Goal: Information Seeking & Learning: Learn about a topic

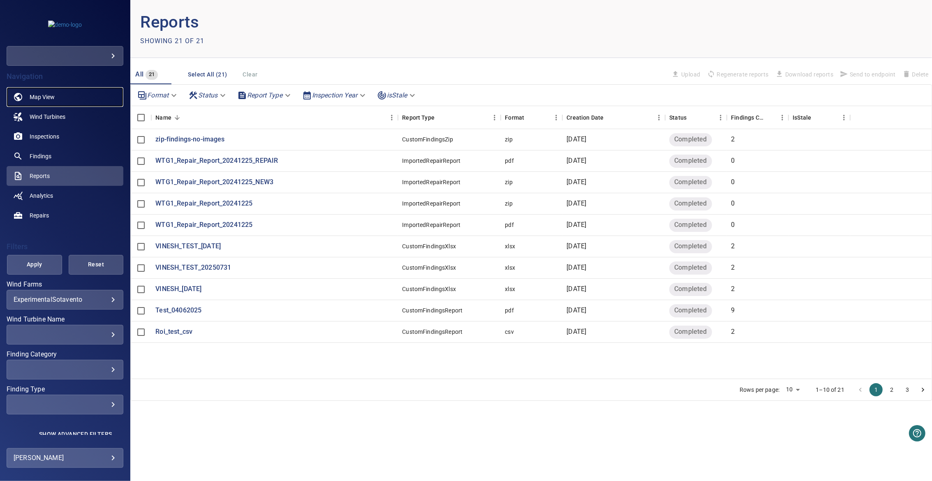
click at [55, 97] on link "Map View" at bounding box center [65, 97] width 117 height 20
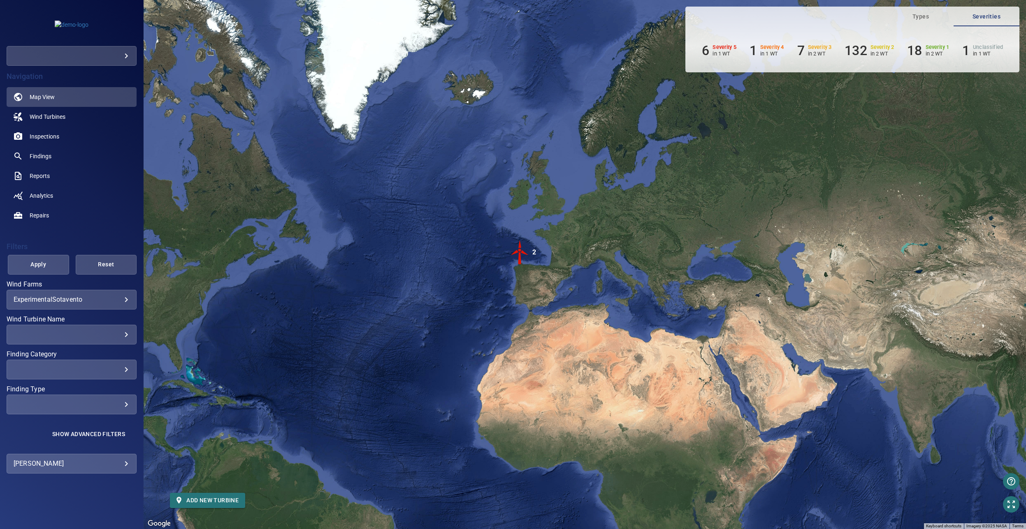
drag, startPoint x: 631, startPoint y: 204, endPoint x: 711, endPoint y: 183, distance: 83.4
click at [536, 183] on div "To activate drag with keyboard, press Alt + Enter. Once in keyboard drag state,…" at bounding box center [585, 264] width 882 height 529
click at [44, 119] on span "Wind Turbines" at bounding box center [48, 117] width 36 height 8
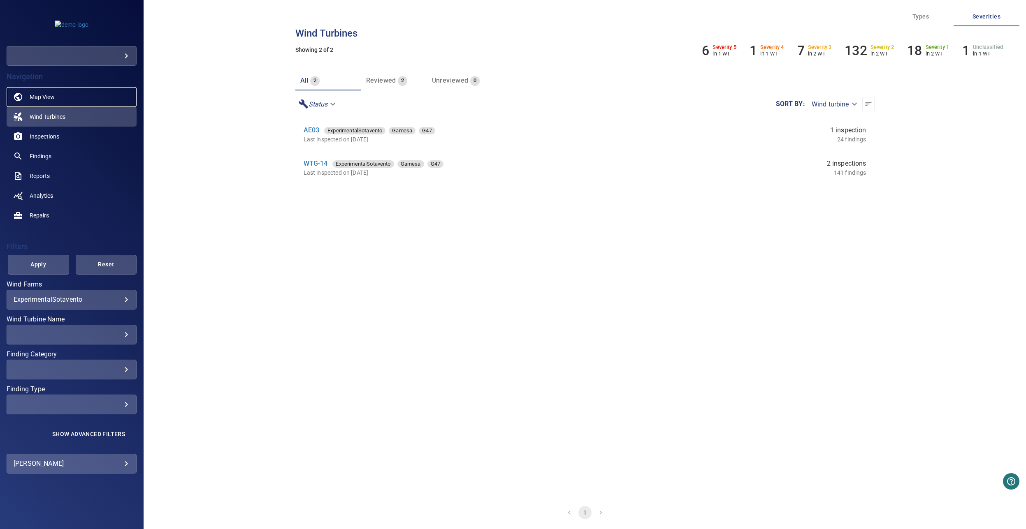
click at [45, 95] on span "Map View" at bounding box center [42, 97] width 25 height 8
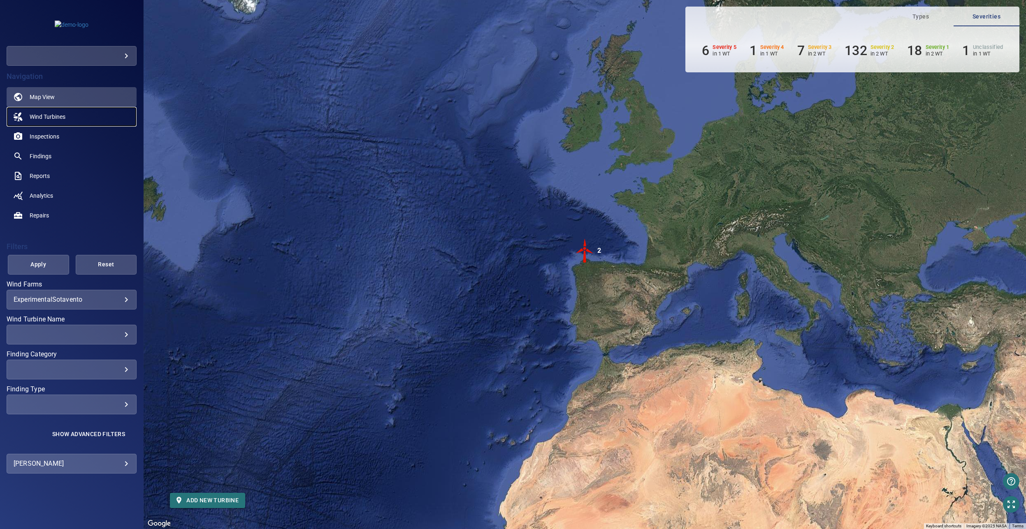
click at [45, 120] on span "Wind Turbines" at bounding box center [48, 117] width 36 height 8
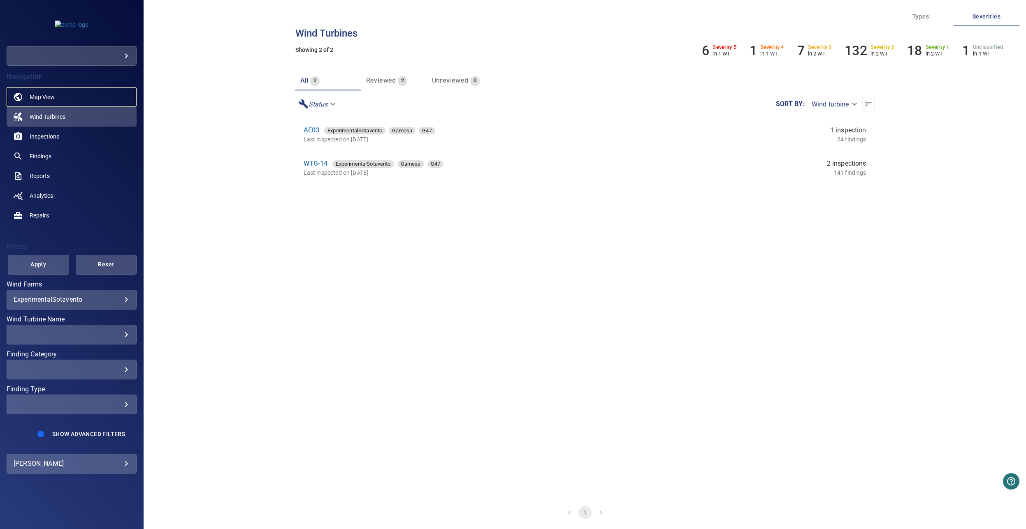
click at [47, 95] on span "Map View" at bounding box center [42, 97] width 25 height 8
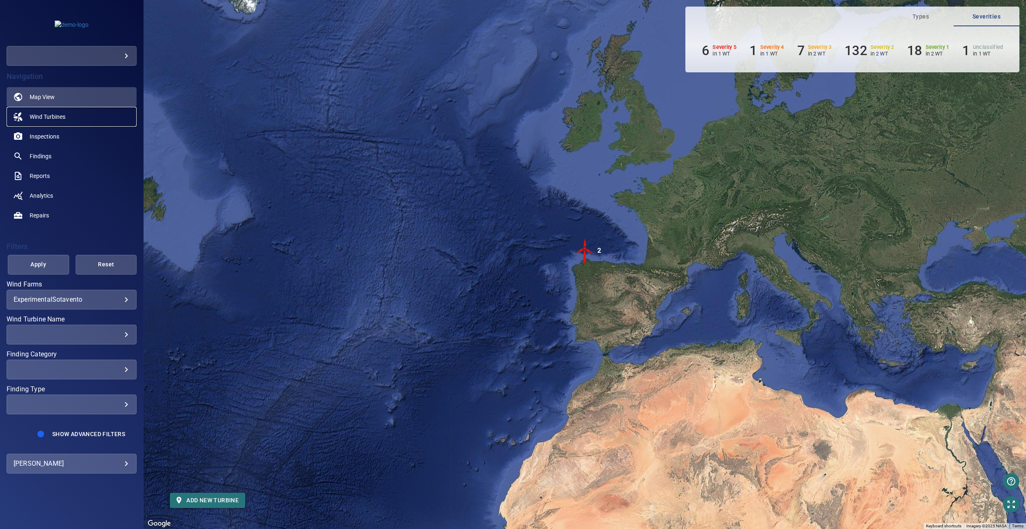
click at [60, 112] on link "Wind Turbines" at bounding box center [72, 117] width 130 height 20
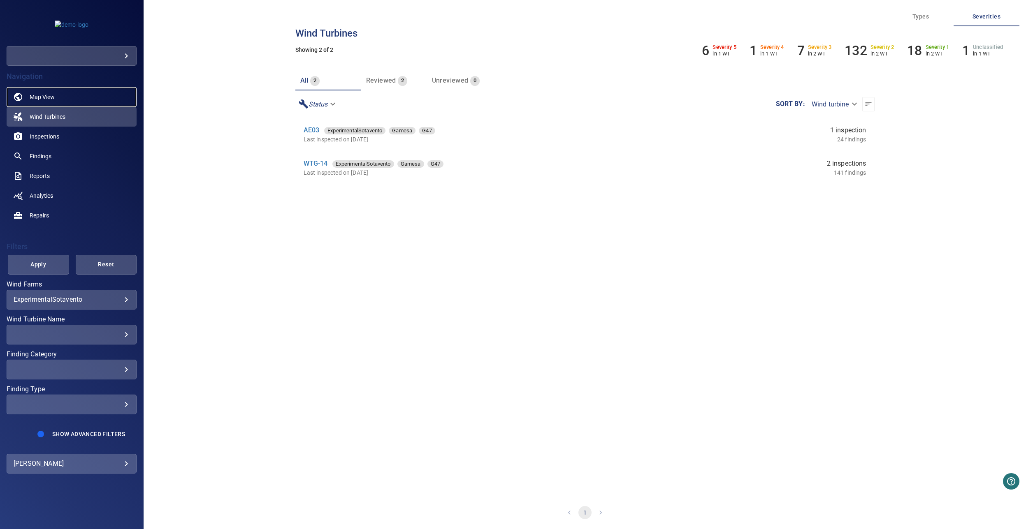
click at [58, 104] on link "Map View" at bounding box center [72, 97] width 130 height 20
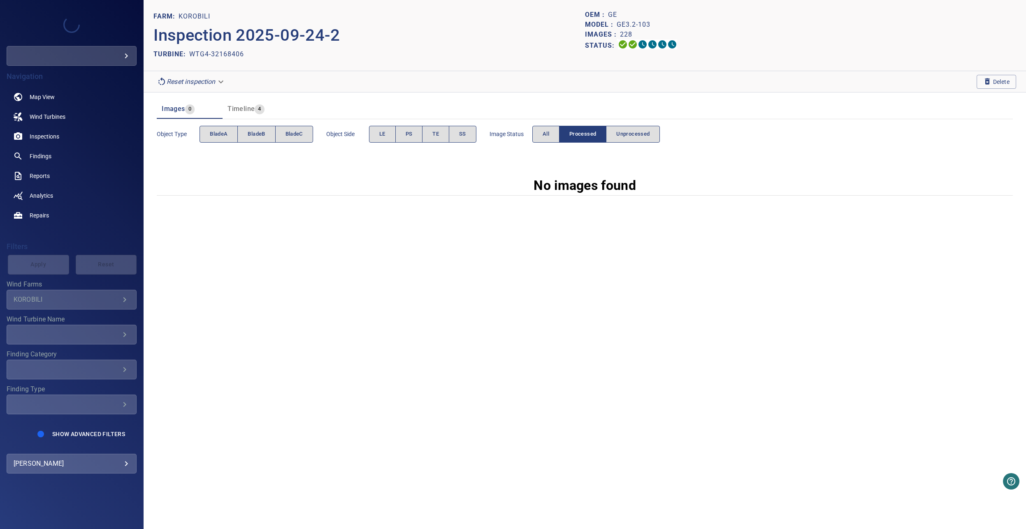
click at [217, 81] on body "**********" at bounding box center [513, 264] width 1026 height 529
click at [404, 65] on div at bounding box center [513, 264] width 1026 height 529
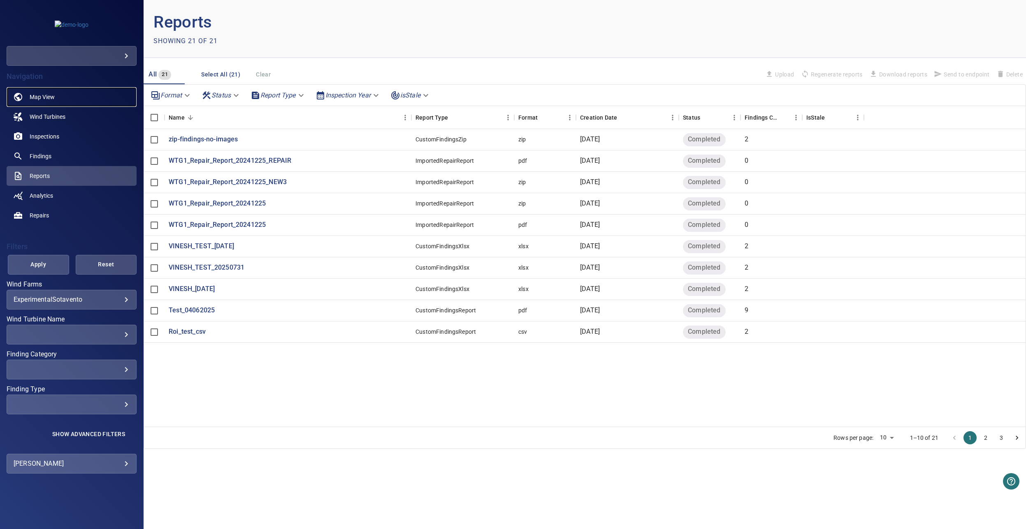
click at [37, 104] on link "Map View" at bounding box center [72, 97] width 130 height 20
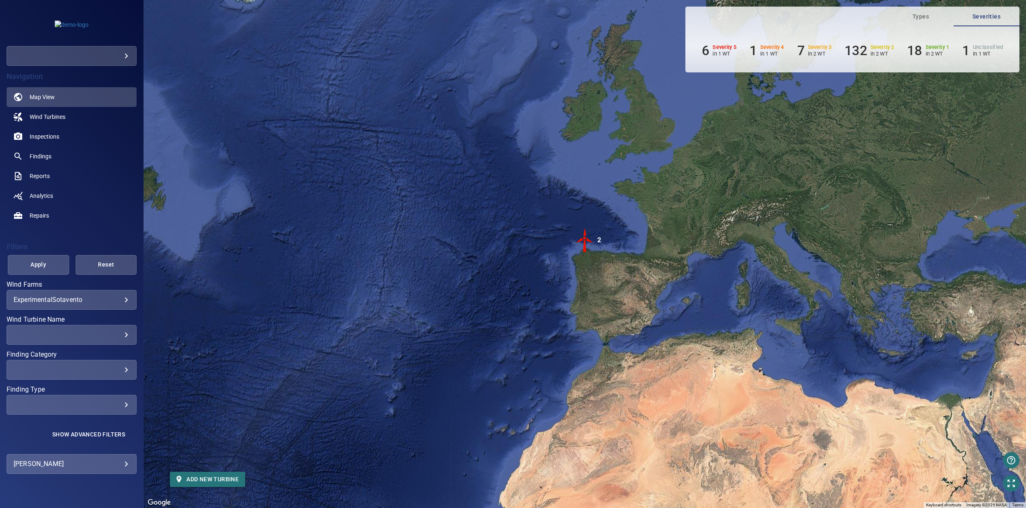
click at [103, 54] on body "**********" at bounding box center [513, 254] width 1026 height 508
click at [185, 88] on div at bounding box center [513, 254] width 1026 height 508
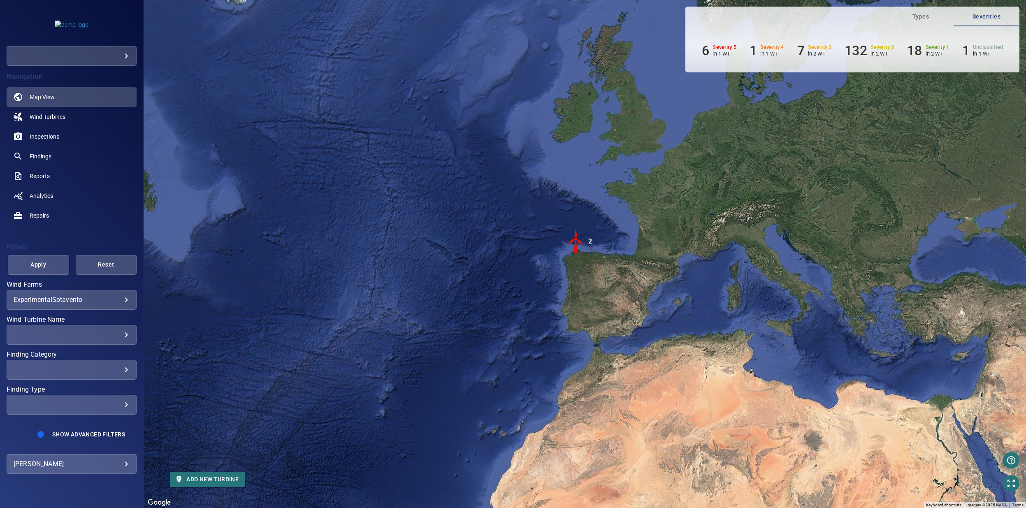
drag, startPoint x: 654, startPoint y: 216, endPoint x: 643, endPoint y: 217, distance: 10.8
click at [643, 217] on div "To activate drag with keyboard, press Alt + Enter. Once in keyboard drag state,…" at bounding box center [585, 254] width 882 height 508
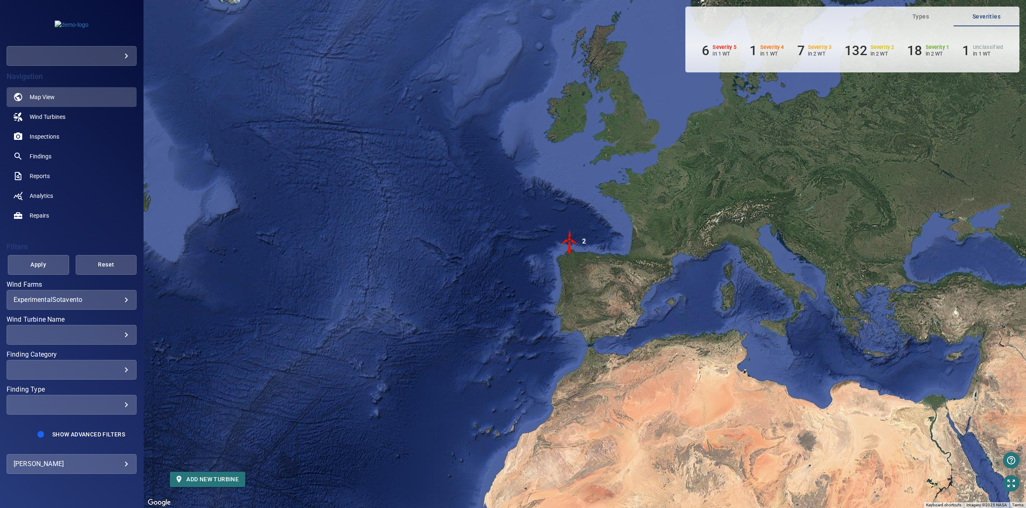
click at [78, 297] on body "**********" at bounding box center [513, 254] width 1026 height 508
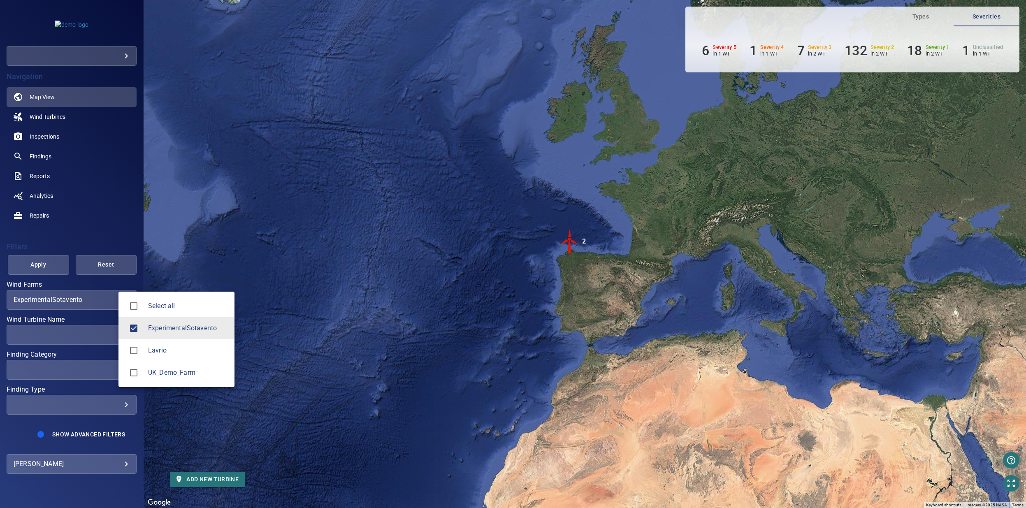
click at [167, 311] on li "Select all" at bounding box center [176, 306] width 116 height 22
type input "**********"
click at [297, 246] on div at bounding box center [513, 254] width 1026 height 508
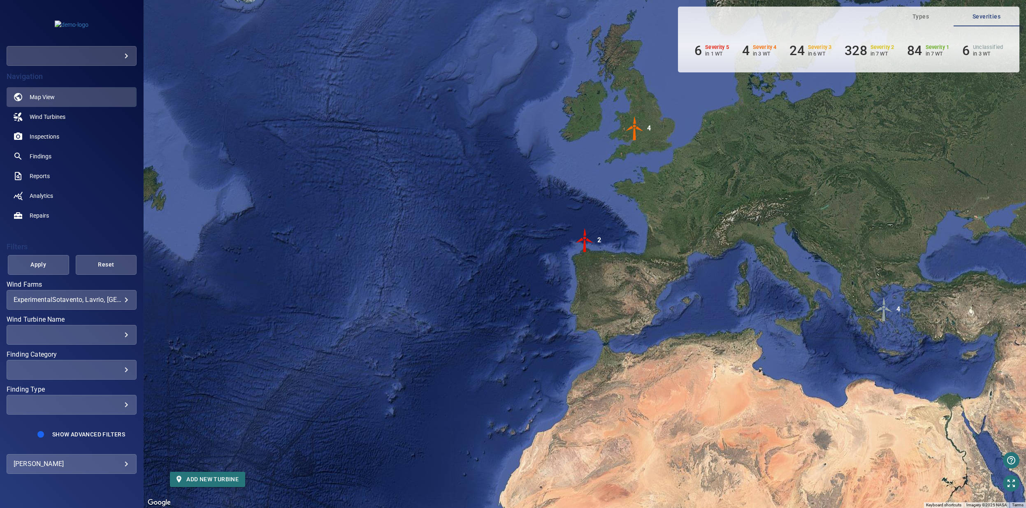
click at [585, 240] on img "2" at bounding box center [585, 240] width 25 height 25
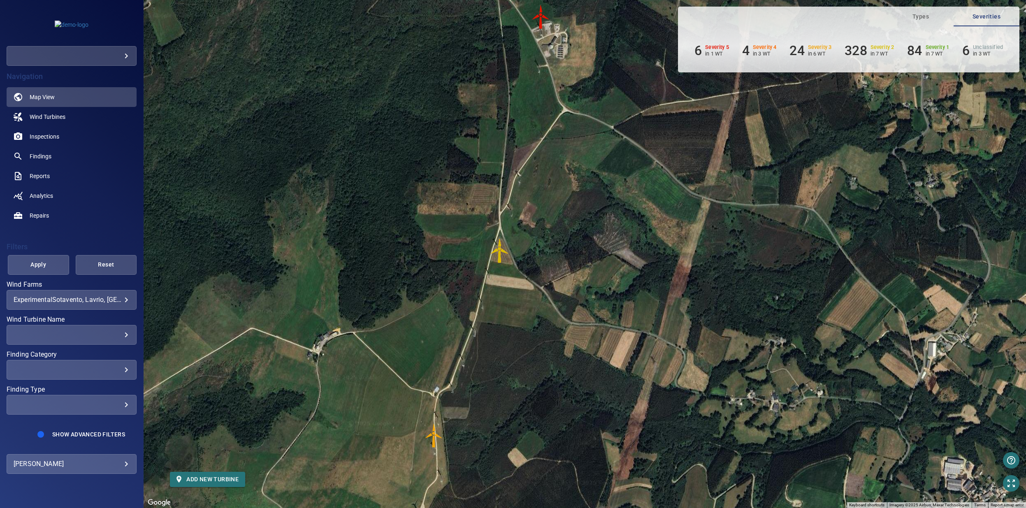
drag, startPoint x: 733, startPoint y: 247, endPoint x: 631, endPoint y: 230, distance: 102.7
click at [631, 230] on div "To navigate, press the arrow keys. To activate drag with keyboard, press Alt + …" at bounding box center [585, 254] width 882 height 508
click at [436, 431] on img "AE03" at bounding box center [434, 435] width 25 height 25
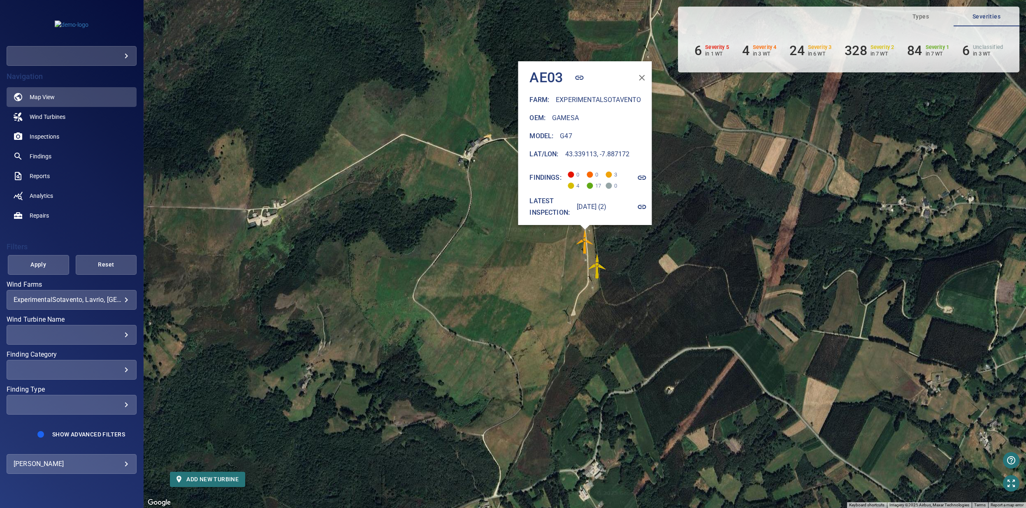
click at [413, 131] on div "To navigate, press the arrow keys. To activate drag with keyboard, press Alt + …" at bounding box center [585, 254] width 882 height 508
click at [52, 118] on span "Wind Turbines" at bounding box center [48, 117] width 36 height 8
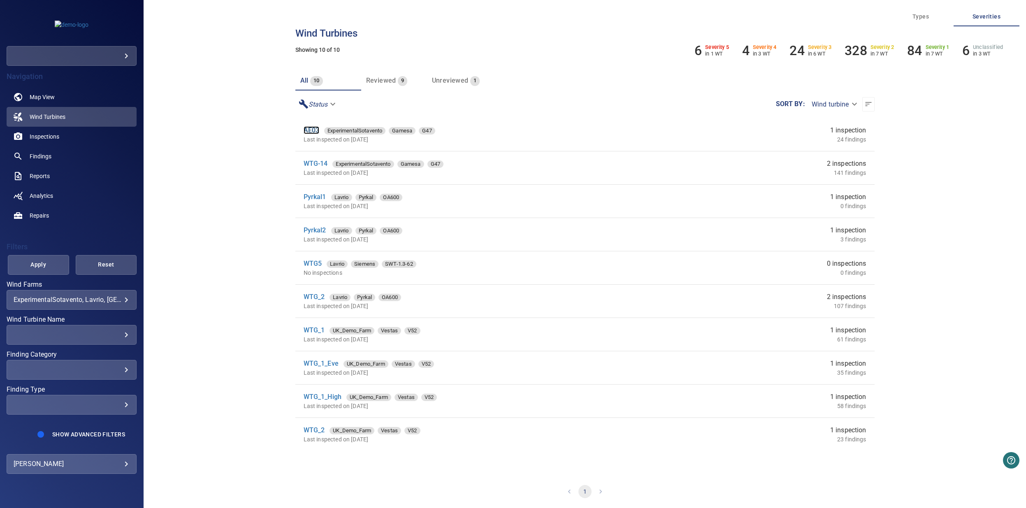
click at [313, 128] on link "AE03" at bounding box center [312, 130] width 16 height 8
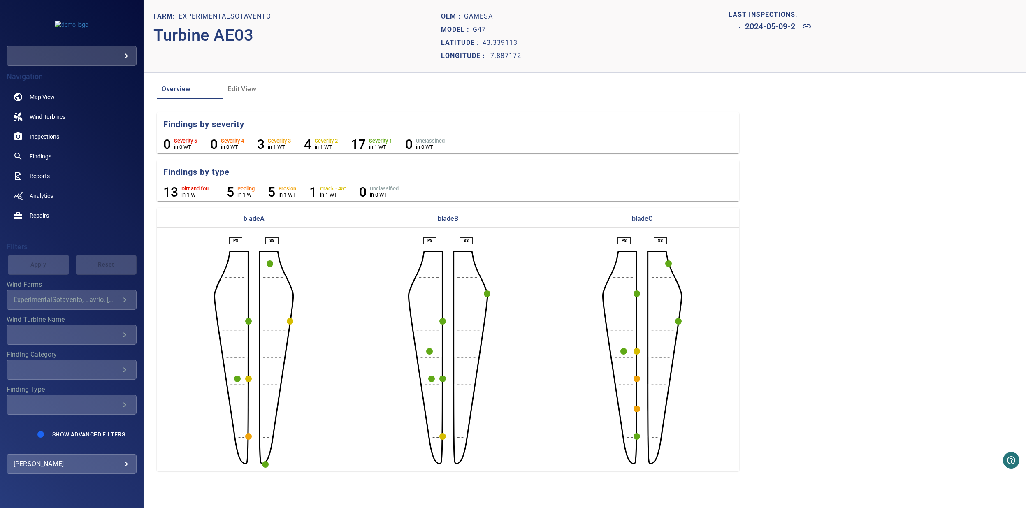
click at [248, 437] on circle "button" at bounding box center [248, 436] width 7 height 7
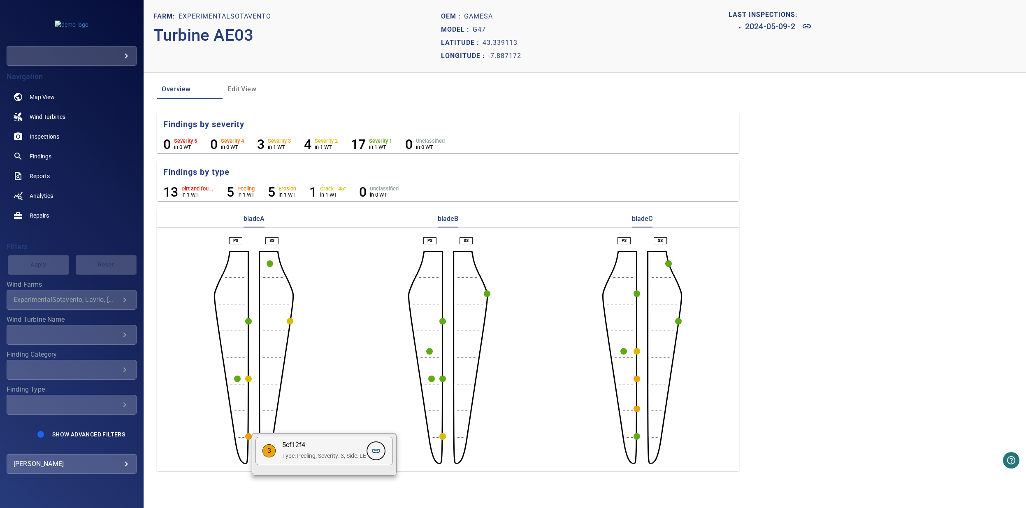
click at [379, 450] on icon at bounding box center [376, 451] width 10 height 10
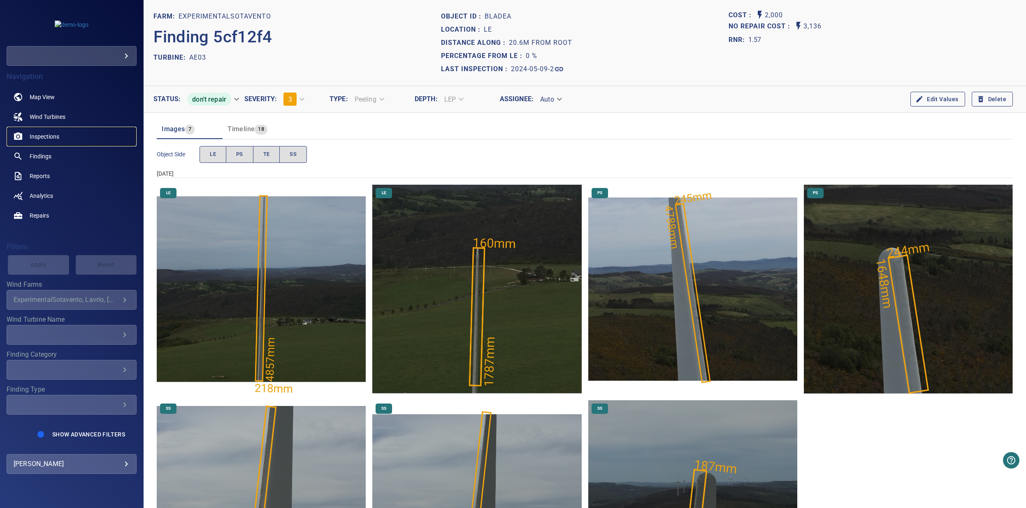
click at [52, 135] on span "Inspections" at bounding box center [45, 136] width 30 height 8
drag, startPoint x: 800, startPoint y: 28, endPoint x: 823, endPoint y: 26, distance: 23.9
click at [823, 26] on div "No Repair Cost : 3,136" at bounding box center [872, 26] width 288 height 11
drag, startPoint x: 761, startPoint y: 16, endPoint x: 779, endPoint y: 14, distance: 17.7
click at [779, 14] on div "Cost : 2,000" at bounding box center [872, 15] width 288 height 11
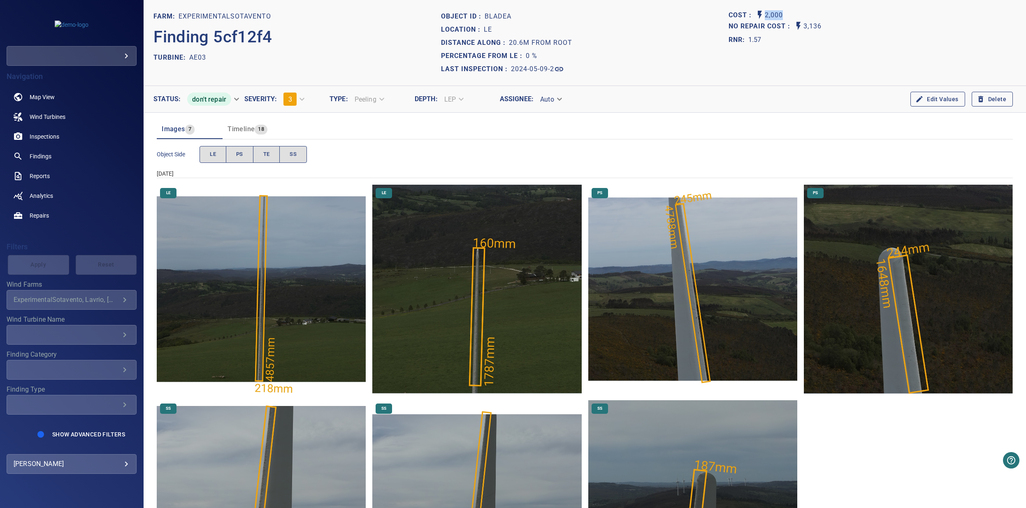
click at [769, 16] on p "2,000" at bounding box center [774, 15] width 18 height 11
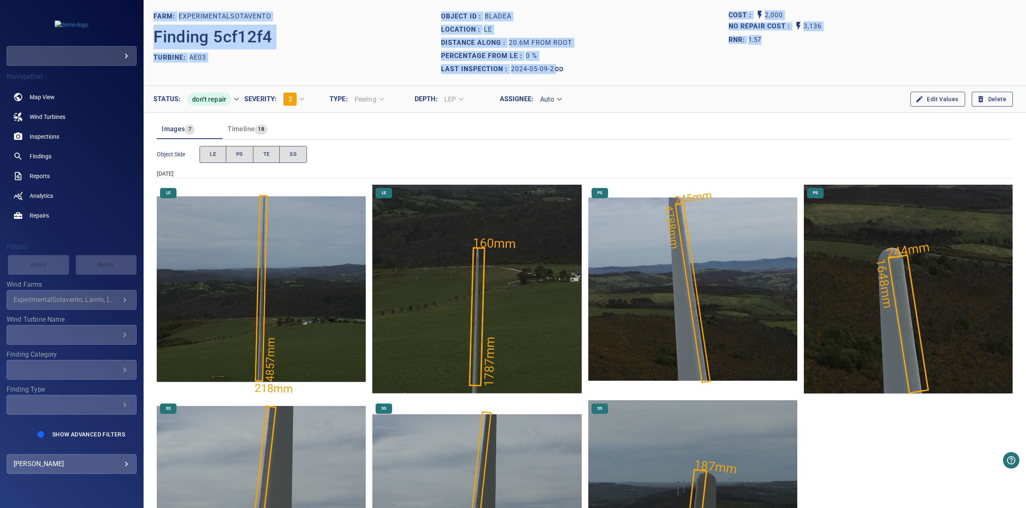
drag, startPoint x: 154, startPoint y: 15, endPoint x: 798, endPoint y: 70, distance: 646.0
click at [798, 70] on header "FARM: ExperimentalSotavento Finding 5cf12f4 TURBINE: AE03 Object ID : bladeA Lo…" at bounding box center [585, 43] width 882 height 86
click at [798, 70] on section "Cost : 2,000 No Repair Cost : 3,136 RNR: 1.57" at bounding box center [872, 43] width 288 height 66
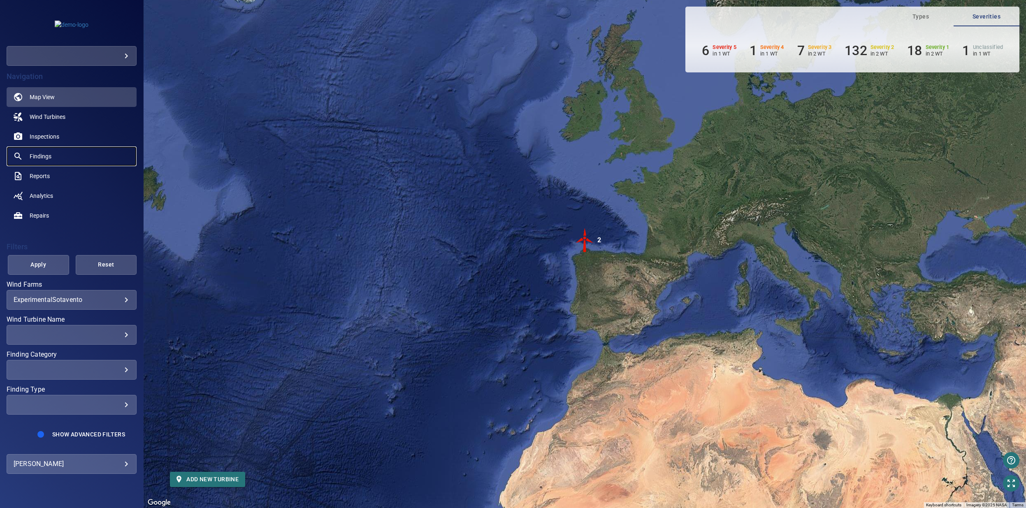
click at [39, 155] on span "Findings" at bounding box center [41, 156] width 22 height 8
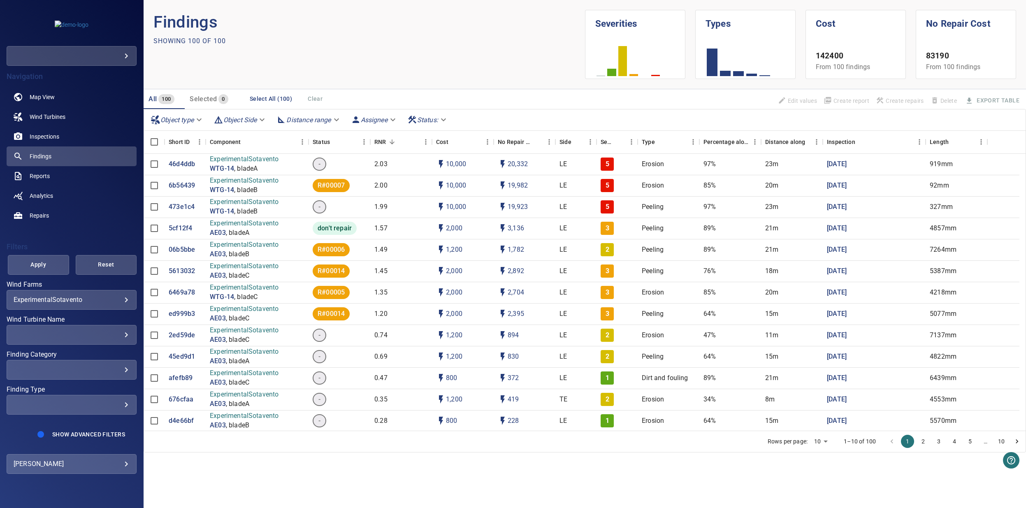
click at [101, 300] on body "**********" at bounding box center [513, 254] width 1026 height 508
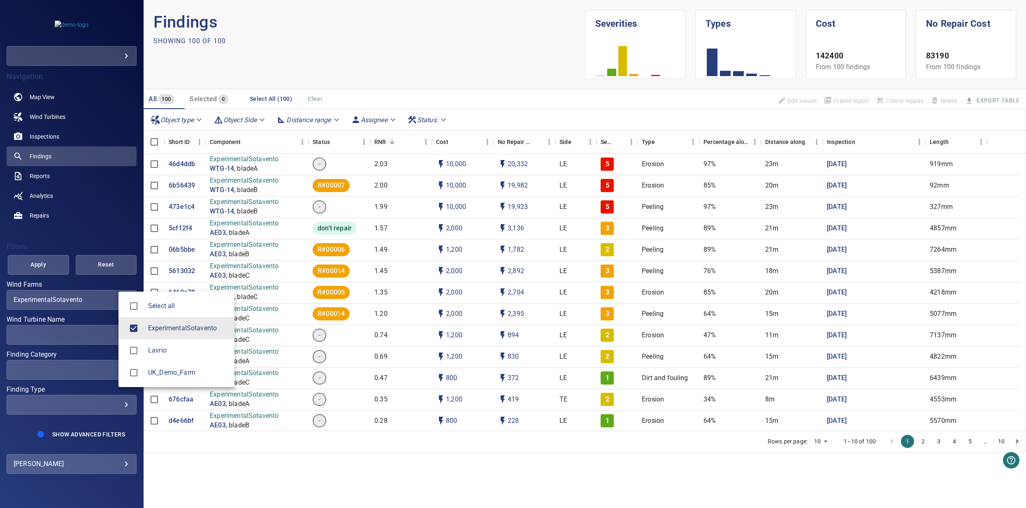
click at [160, 314] on li "Select all" at bounding box center [176, 306] width 116 height 22
type input "**********"
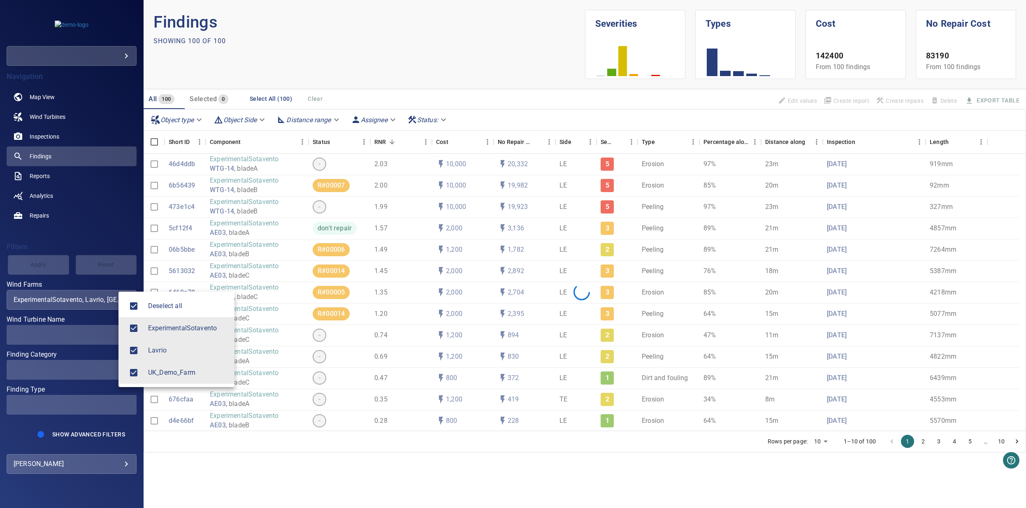
click at [70, 249] on div at bounding box center [513, 254] width 1026 height 508
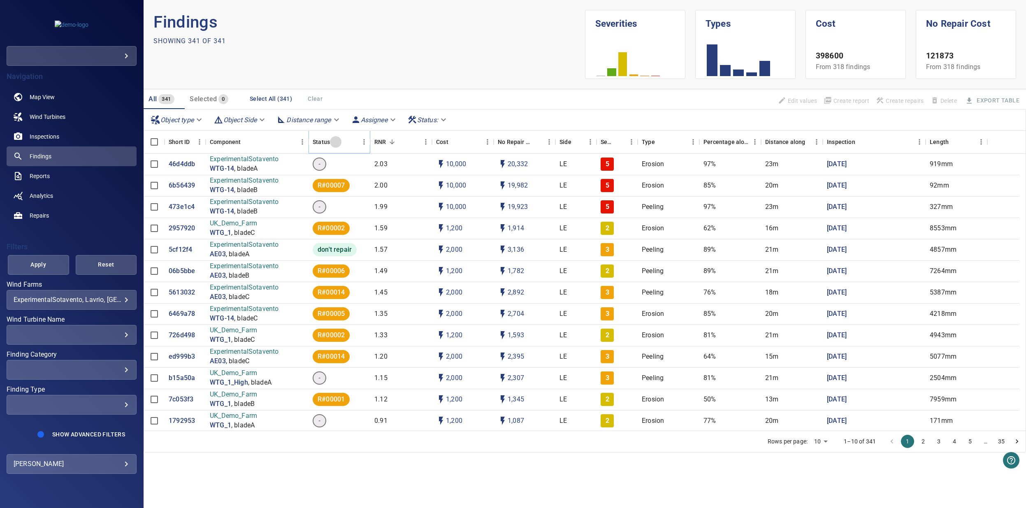
click at [334, 141] on icon "Sort" at bounding box center [335, 141] width 7 height 7
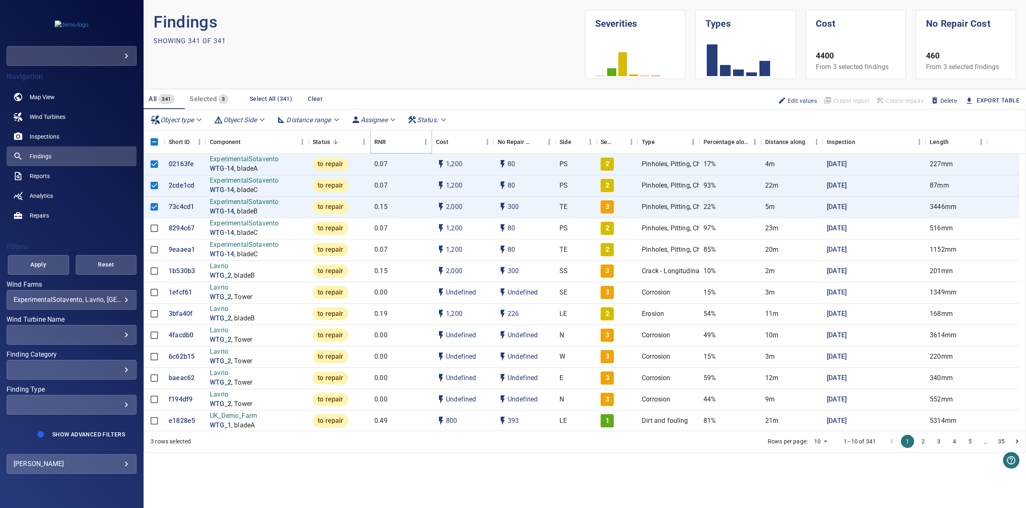
click at [393, 141] on icon "Sort" at bounding box center [391, 141] width 7 height 7
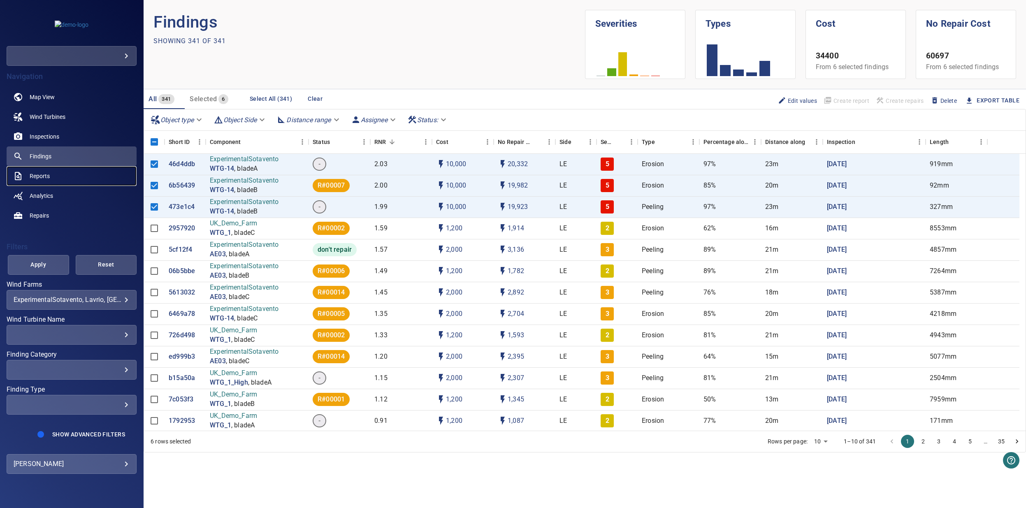
click at [42, 176] on span "Reports" at bounding box center [40, 176] width 20 height 8
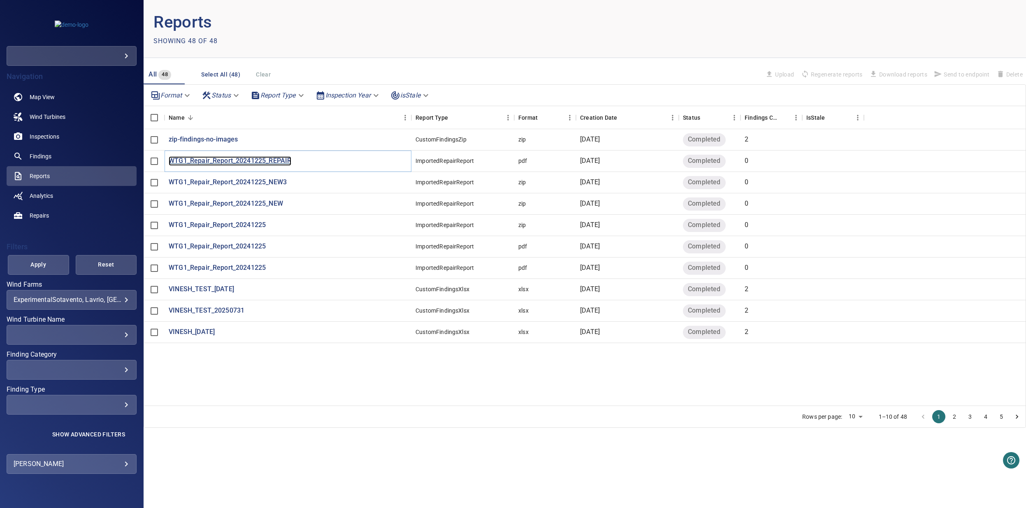
click at [260, 159] on p "WTG1_Repair_Report_20241225_REPAIR" at bounding box center [230, 160] width 123 height 9
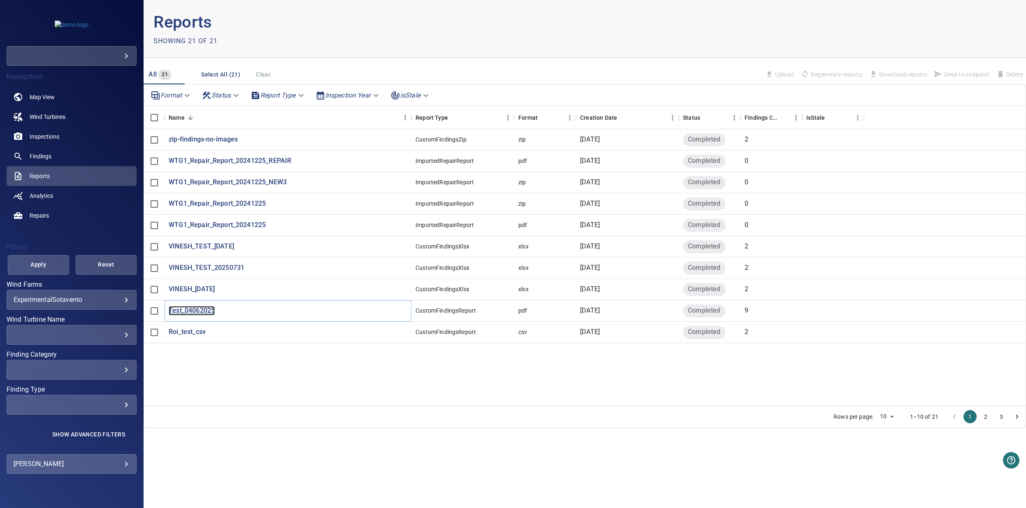
click at [177, 307] on p "Test_04062025" at bounding box center [192, 310] width 46 height 9
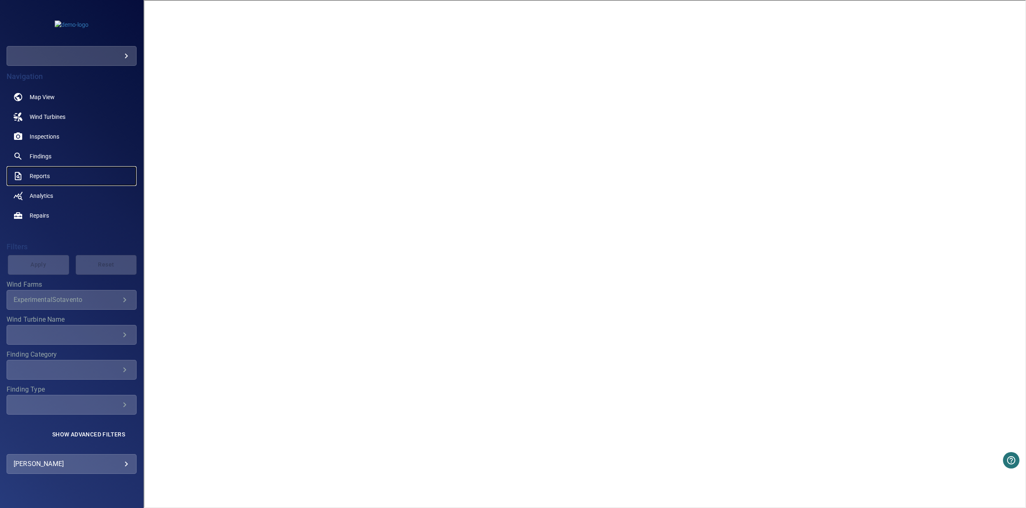
click at [37, 178] on span "Reports" at bounding box center [40, 176] width 20 height 8
